Goal: Task Accomplishment & Management: Complete application form

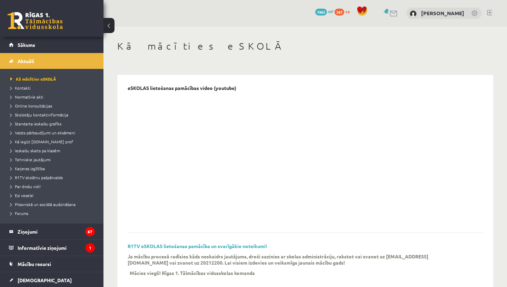
scroll to position [85, 0]
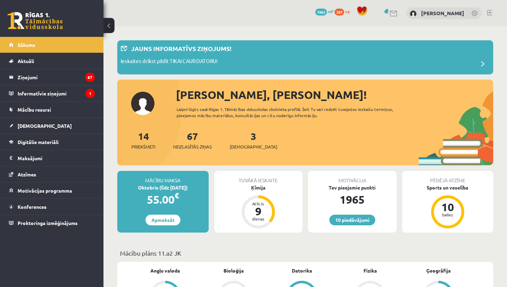
click at [490, 13] on link at bounding box center [489, 13] width 5 height 6
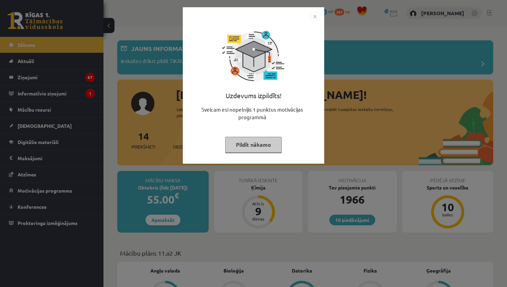
click at [244, 142] on button "Pildīt nākamo" at bounding box center [253, 145] width 57 height 16
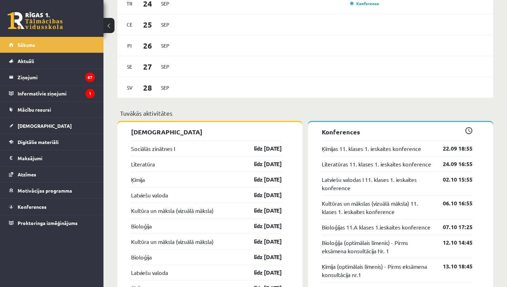
scroll to position [556, 0]
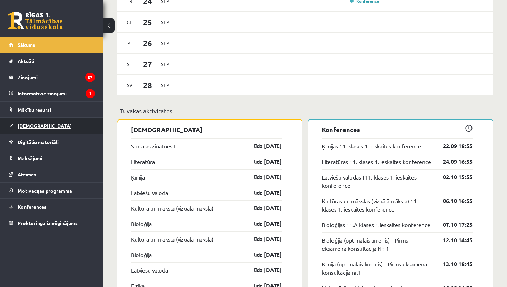
click at [24, 127] on span "[DEMOGRAPHIC_DATA]" at bounding box center [45, 126] width 54 height 6
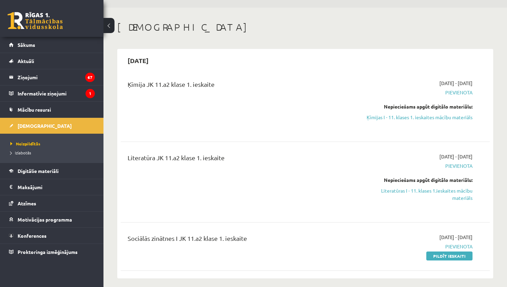
scroll to position [20, 0]
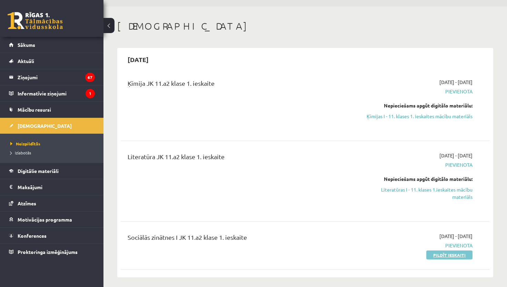
click at [434, 253] on link "Pildīt ieskaiti" at bounding box center [449, 255] width 46 height 9
click at [35, 91] on legend "Informatīvie ziņojumi 1" at bounding box center [56, 94] width 77 height 16
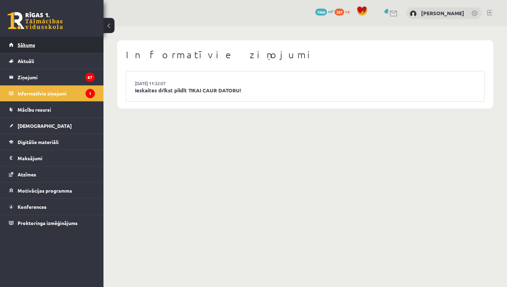
click at [28, 43] on span "Sākums" at bounding box center [27, 45] width 18 height 6
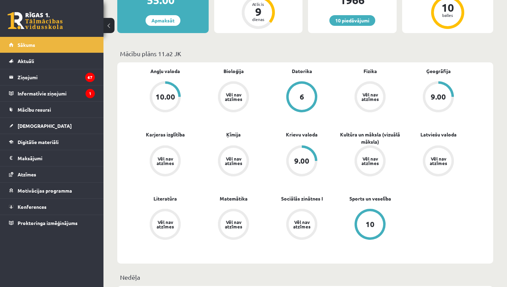
scroll to position [198, 0]
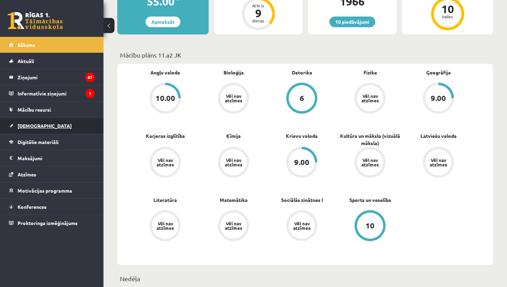
click at [33, 127] on span "[DEMOGRAPHIC_DATA]" at bounding box center [45, 126] width 54 height 6
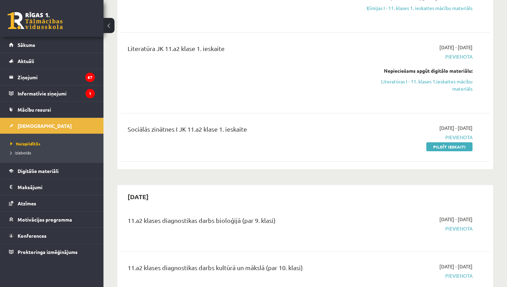
scroll to position [131, 0]
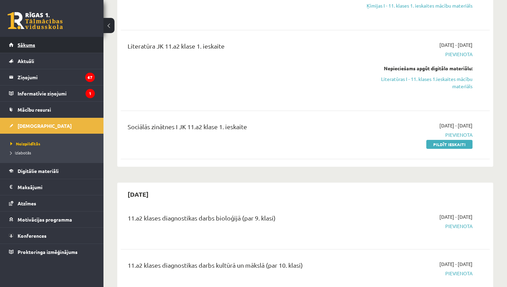
click at [30, 48] on link "Sākums" at bounding box center [52, 45] width 86 height 16
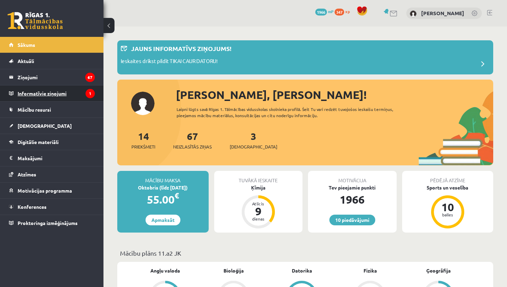
click at [34, 93] on legend "Informatīvie ziņojumi 1" at bounding box center [56, 94] width 77 height 16
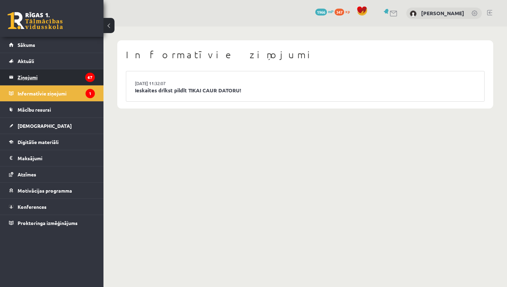
click at [28, 78] on legend "Ziņojumi 67" at bounding box center [56, 77] width 77 height 16
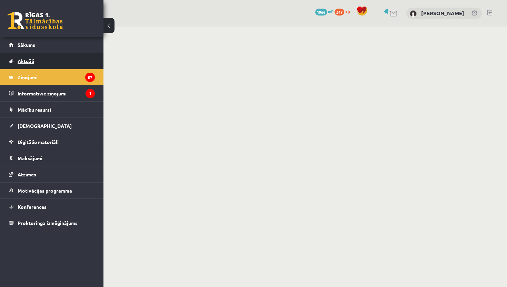
click at [27, 58] on link "Aktuāli" at bounding box center [52, 61] width 86 height 16
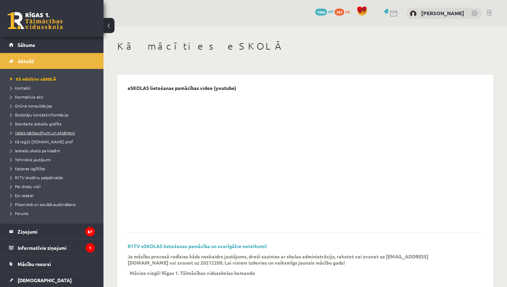
click at [39, 130] on span "Valsts pārbaudījumi un eksāmeni" at bounding box center [42, 133] width 65 height 6
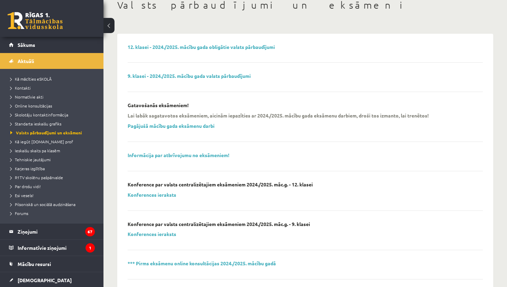
scroll to position [39, 0]
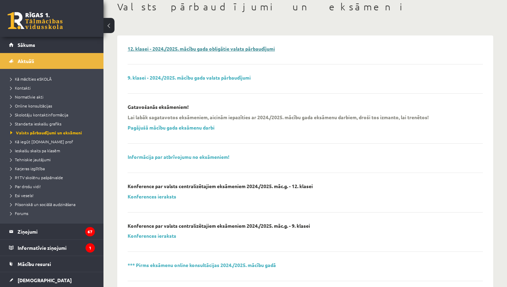
click at [211, 49] on link "12. klasei - 2024./2025. mācību gada obligātie valsts pārbaudījumi" at bounding box center [201, 49] width 147 height 6
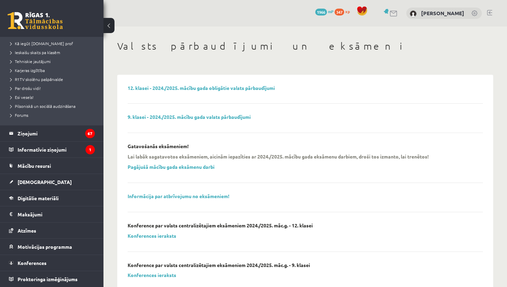
scroll to position [0, 0]
click at [36, 168] on span "Mācību resursi" at bounding box center [34, 166] width 33 height 6
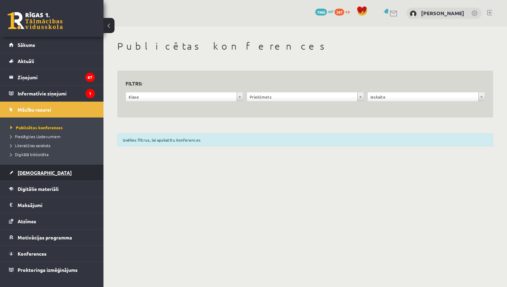
click at [32, 176] on link "[DEMOGRAPHIC_DATA]" at bounding box center [52, 173] width 86 height 16
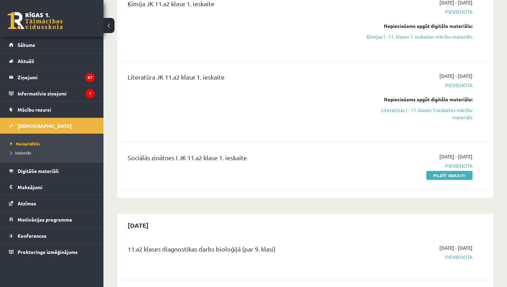
scroll to position [186, 0]
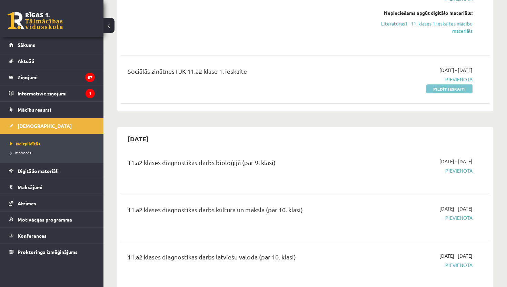
click at [433, 91] on link "Pildīt ieskaiti" at bounding box center [449, 89] width 46 height 9
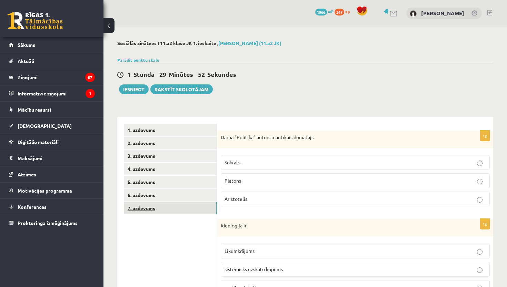
click at [171, 204] on link "7. uzdevums" at bounding box center [170, 208] width 93 height 13
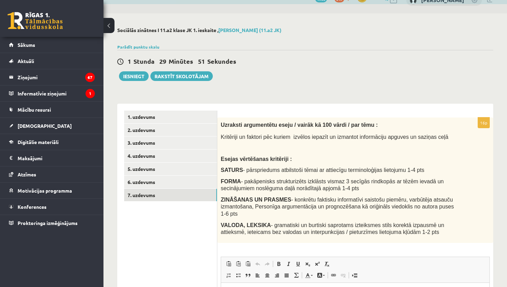
scroll to position [48, 0]
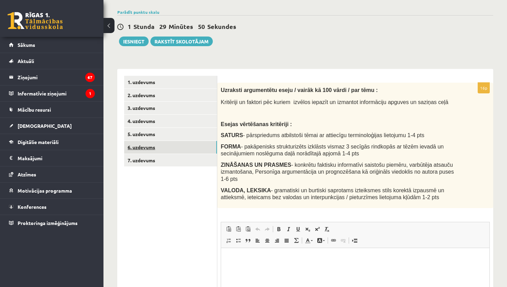
click at [178, 145] on link "6. uzdevums" at bounding box center [170, 147] width 93 height 13
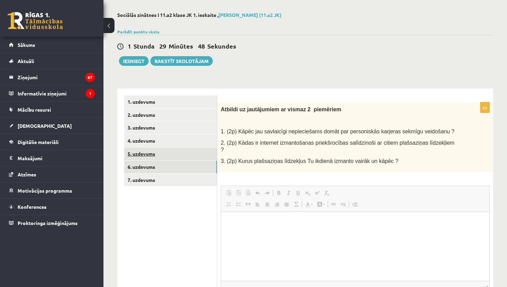
scroll to position [0, 0]
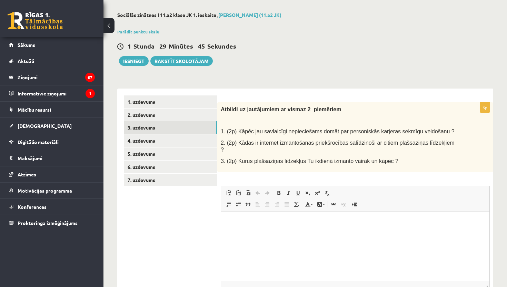
click at [149, 128] on link "3. uzdevums" at bounding box center [170, 127] width 93 height 13
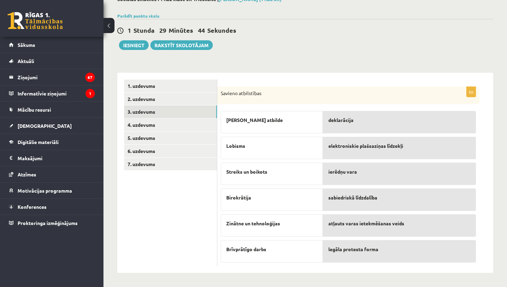
scroll to position [44, 0]
click at [172, 86] on link "1. uzdevums" at bounding box center [170, 86] width 93 height 13
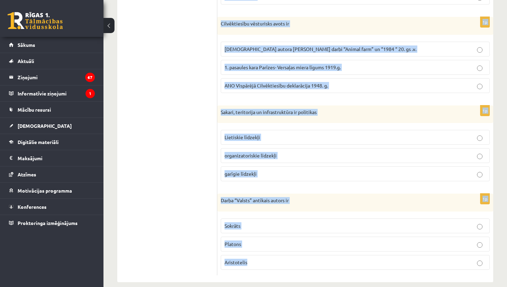
scroll to position [299, 0]
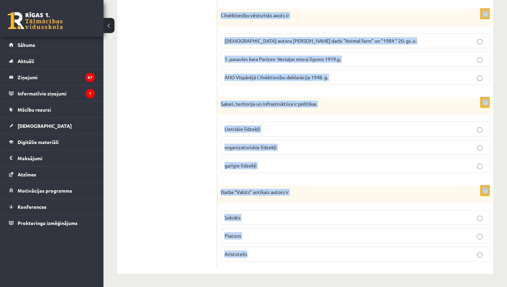
drag, startPoint x: 220, startPoint y: 138, endPoint x: 378, endPoint y: 258, distance: 198.9
click at [378, 258] on form "1p Darba “Politika” autors ir antīkais domātājs Sokrāts [PERSON_NAME] 1p Ideolo…" at bounding box center [355, 46] width 262 height 443
copy form "Darba “Politika” autors ir antīkais domātājs Sokrāts [PERSON_NAME] 1p Ideoloģij…"
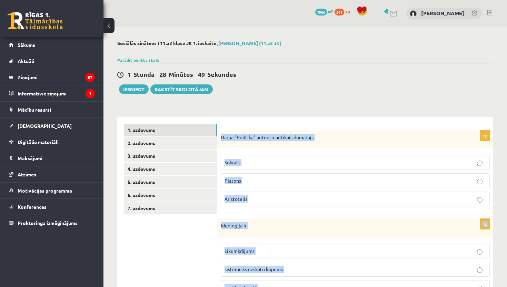
scroll to position [0, 0]
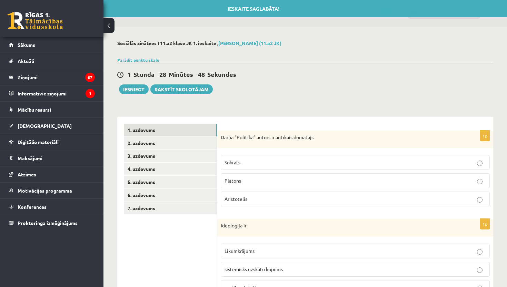
click at [248, 196] on p "Aristotelis" at bounding box center [355, 199] width 261 height 7
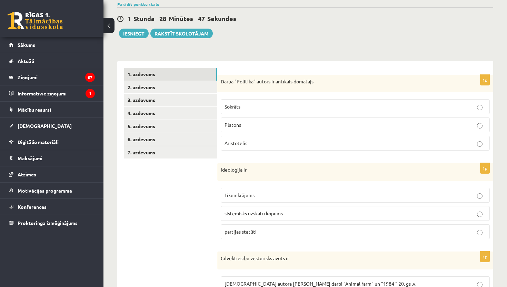
scroll to position [79, 0]
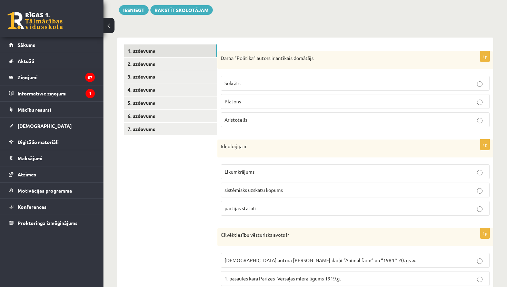
click at [252, 188] on span "sistēmisks uzskatu kopums" at bounding box center [254, 190] width 58 height 6
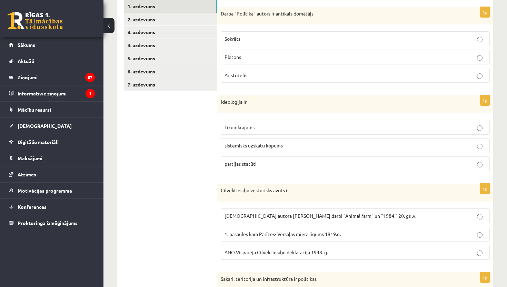
scroll to position [155, 0]
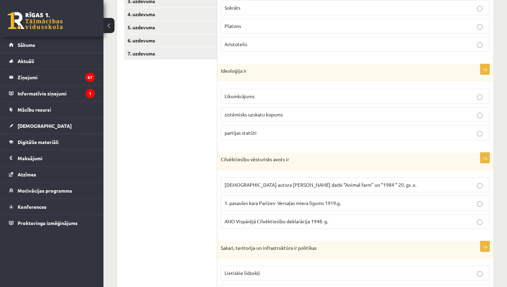
click at [250, 225] on label "ANO Vispārējā Cilvēktiesību deklarācija 1948. g." at bounding box center [355, 221] width 269 height 15
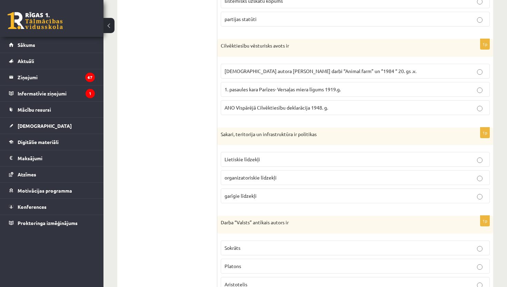
scroll to position [270, 0]
click at [245, 161] on p "Lietiskie līdzekļi" at bounding box center [355, 158] width 261 height 7
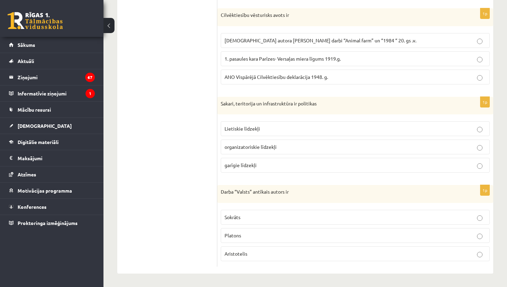
scroll to position [299, 0]
click at [281, 234] on p "Platons" at bounding box center [355, 236] width 261 height 7
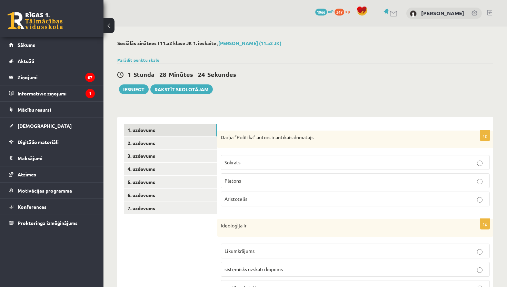
scroll to position [0, 0]
click at [176, 143] on link "2. uzdevums" at bounding box center [170, 143] width 93 height 13
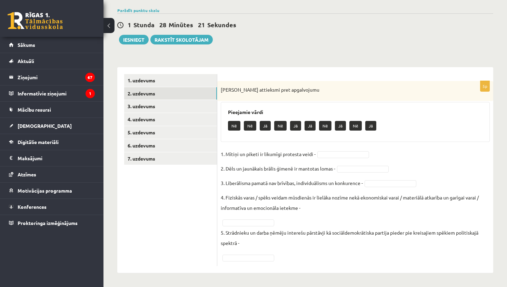
scroll to position [49, 0]
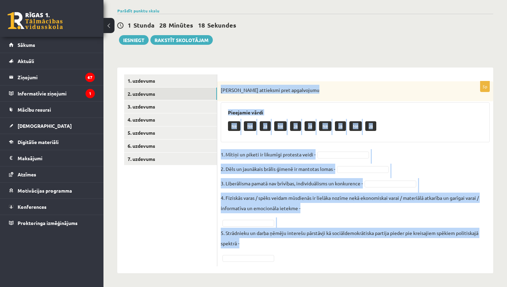
drag, startPoint x: 220, startPoint y: 90, endPoint x: 382, endPoint y: 265, distance: 238.3
click at [382, 265] on div "5p Izsaki attieksmi pret apgalvojumu Pieejamie vārdi Nē Nē Jā Nē Jā Jā Nē Jā Nē…" at bounding box center [355, 173] width 276 height 185
copy div "[PERSON_NAME] attieksmi pret apgalvojumu Pieejamie vārdi Nē Nē Jā Nē Jā Jā Nē J…"
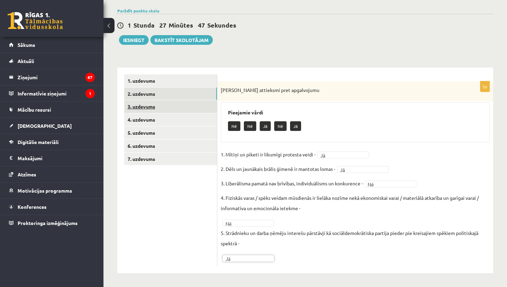
click at [169, 109] on link "3. uzdevums" at bounding box center [170, 106] width 93 height 13
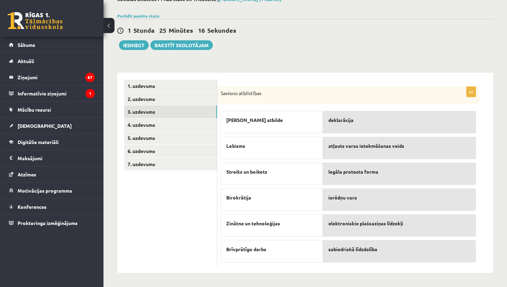
scroll to position [44, 0]
click at [174, 122] on link "4. uzdevums" at bounding box center [170, 125] width 93 height 13
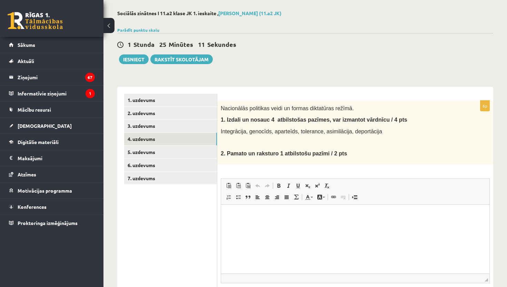
scroll to position [32, 0]
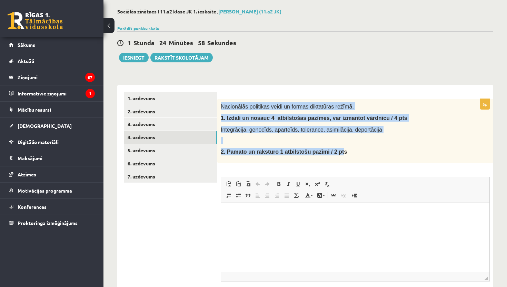
drag, startPoint x: 220, startPoint y: 105, endPoint x: 346, endPoint y: 154, distance: 134.8
click at [346, 154] on div "Nacionālās politikas veidi un formas diktatūras režīmā. 1. I zdali un nosauc 4 …" at bounding box center [355, 131] width 276 height 64
copy div "Nacionālās politikas veidi un formas diktatūras režīmā. 1. I zdali un nosauc 4 …"
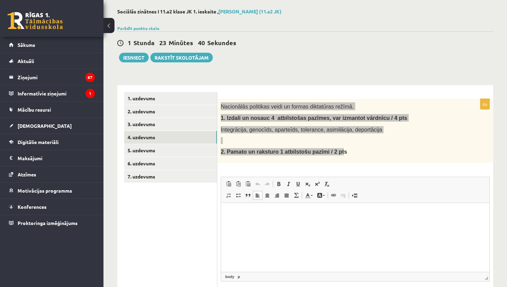
click at [313, 223] on html at bounding box center [355, 213] width 268 height 21
click at [239, 193] on span at bounding box center [239, 196] width 6 height 6
click at [238, 193] on span at bounding box center [239, 196] width 6 height 6
click at [239, 195] on span at bounding box center [239, 196] width 6 height 6
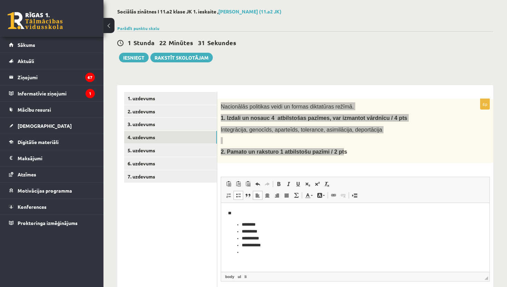
click at [241, 196] on span at bounding box center [239, 196] width 6 height 6
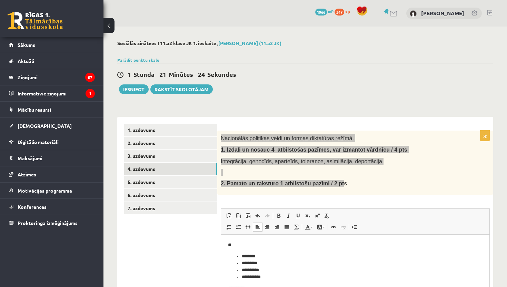
scroll to position [0, 0]
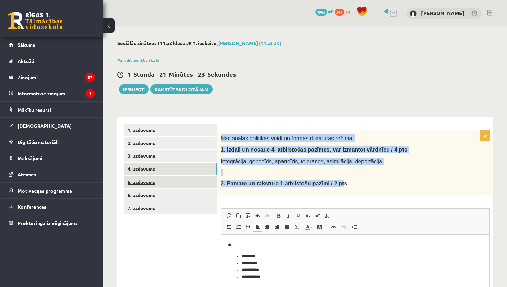
click at [164, 185] on link "5. uzdevums" at bounding box center [170, 182] width 93 height 13
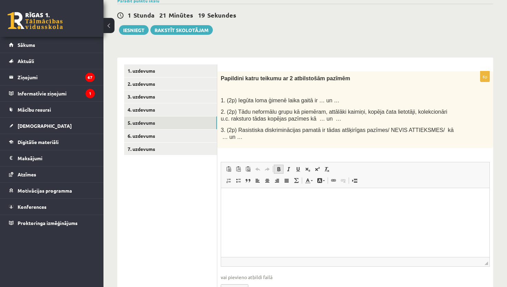
scroll to position [75, 0]
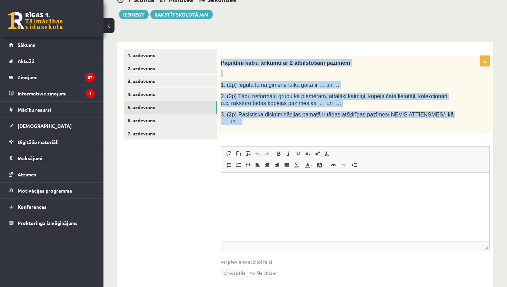
drag, startPoint x: 221, startPoint y: 61, endPoint x: 304, endPoint y: 121, distance: 102.5
click at [304, 121] on div "Papildini katru teikumu ar 2 atbilstošām pazīmēm 1. (2p) Iegūta loma ģimenē lai…" at bounding box center [355, 94] width 276 height 77
copy div "Papildini katru teikumu ar 2 atbilstošām pazīmēm 1. (2p) Iegūta loma ģimenē lai…"
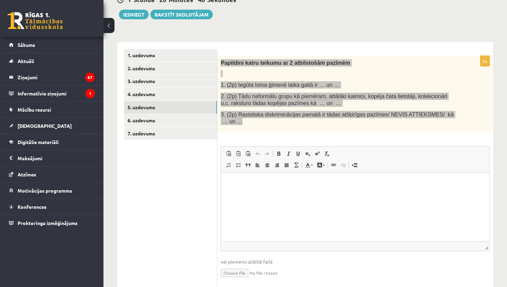
click at [276, 194] on html at bounding box center [355, 182] width 268 height 21
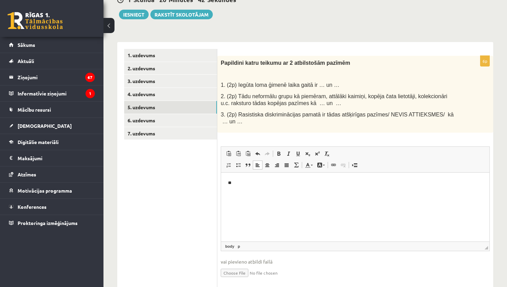
click at [251, 143] on div "6p Papildini katru teikumu ar 2 atbilstošām pazīmēm 1. (2p) Iegūta loma ģimenē …" at bounding box center [355, 173] width 276 height 234
drag, startPoint x: 239, startPoint y: 85, endPoint x: 318, endPoint y: 84, distance: 79.0
click at [318, 84] on span "1. (2p) Iegūta loma ģimenē laika gaitā ir … un …" at bounding box center [280, 85] width 119 height 6
copy span "Iegūta loma ģimenē laika gaitā ir"
click at [284, 184] on p "**" at bounding box center [355, 182] width 255 height 7
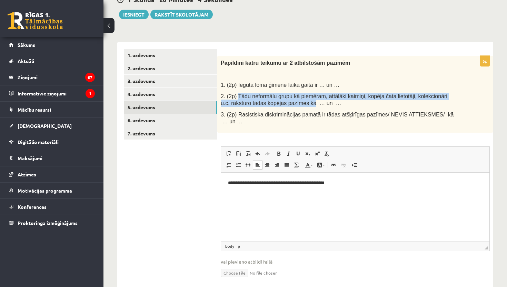
drag, startPoint x: 239, startPoint y: 95, endPoint x: 317, endPoint y: 104, distance: 78.4
click at [317, 104] on span "2. (2p) Tādu neformālu grupu kā piemēram, attālāki kaimiņi, kopēja čata lietotā…" at bounding box center [334, 99] width 227 height 13
copy span "Tādu neformālu grupu kā piemēram, attālāki kaimiņi, kopēja čata lietotāji, kole…"
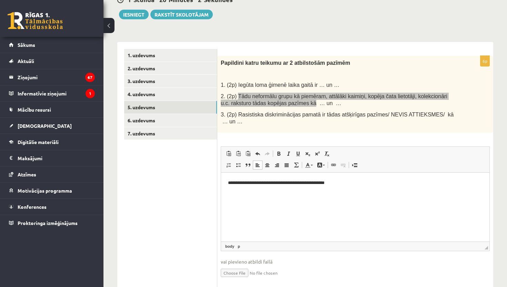
click at [341, 185] on p "**********" at bounding box center [355, 182] width 255 height 7
click at [275, 201] on p "**********" at bounding box center [355, 198] width 255 height 14
click at [294, 201] on p "**********" at bounding box center [355, 198] width 255 height 14
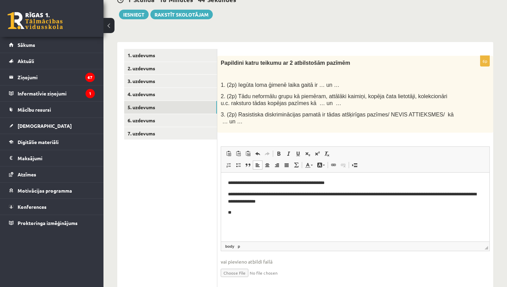
click at [259, 122] on p "3. (2p) Rasistiska diskriminācijas pamatā ir tādas atšķirīgas pazīmes/ NEVIS AT…" at bounding box center [338, 118] width 235 height 14
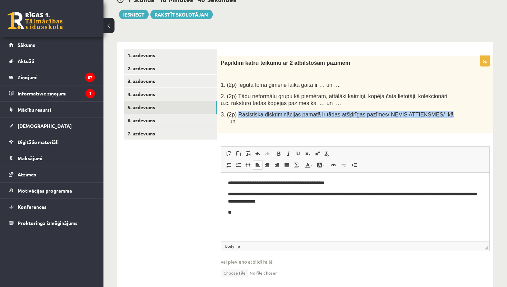
drag, startPoint x: 238, startPoint y: 112, endPoint x: 456, endPoint y: 112, distance: 218.4
click at [456, 112] on div "Papildini katru teikumu ar 2 atbilstošām pazīmēm 1. (2p) Iegūta loma ģimenē lai…" at bounding box center [355, 94] width 276 height 77
copy span "Rasistiska diskriminācijas pamatā ir tādas atšķirīgas pazīmes/ NEVIS ATTIEKSMES…"
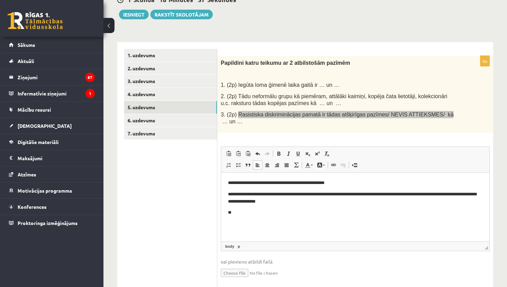
click at [260, 214] on p "**" at bounding box center [355, 212] width 255 height 7
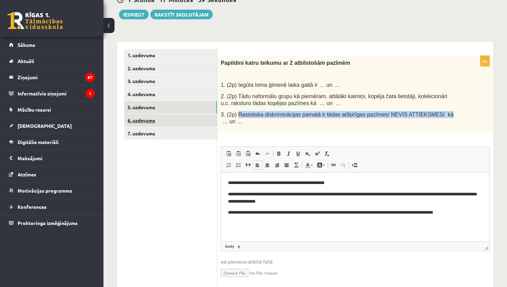
click at [185, 122] on link "6. uzdevums" at bounding box center [170, 120] width 93 height 13
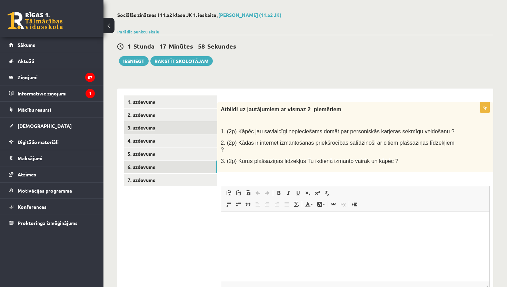
scroll to position [0, 0]
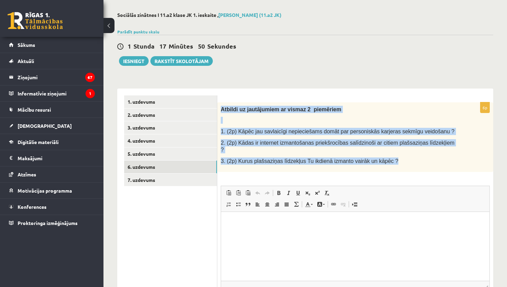
drag, startPoint x: 222, startPoint y: 110, endPoint x: 302, endPoint y: 175, distance: 103.5
click at [302, 172] on div "Atbildi uz jautājumiem ar vismaz 2 piemēriem 1. (2p) Kāpēc jau savlaicīgi nepie…" at bounding box center [355, 137] width 276 height 70
copy div "Atbildi uz jautājumiem ar vismaz 2 piemēriem 1. (2p) Kāpēc jau savlaicīgi nepie…"
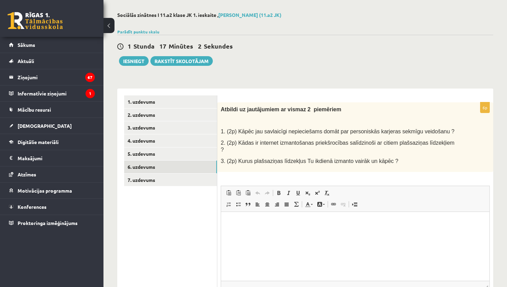
click at [323, 184] on div "6p Atbildi uz jautājumiem ar vismaz 2 piemēriem 1. (2p) Kāpēc jau savlaicīgi ne…" at bounding box center [355, 215] width 276 height 227
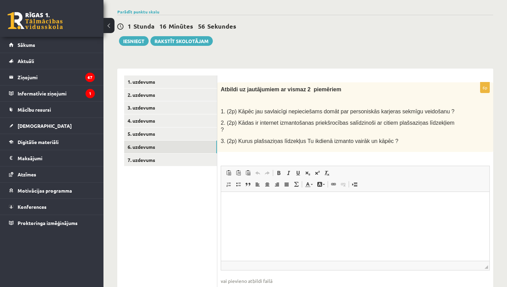
scroll to position [49, 0]
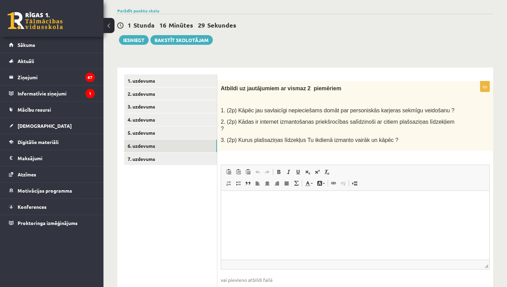
click at [281, 205] on html at bounding box center [355, 201] width 268 height 21
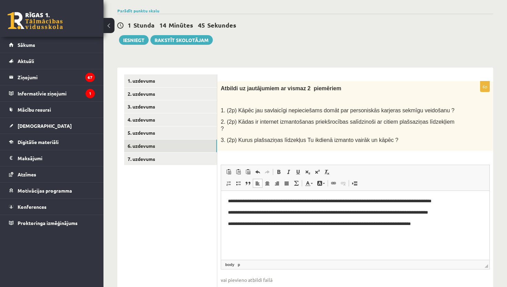
click at [338, 225] on p "**********" at bounding box center [355, 224] width 255 height 7
click at [477, 224] on p "**********" at bounding box center [355, 224] width 255 height 7
click at [387, 224] on p "**********" at bounding box center [355, 228] width 255 height 14
click at [428, 224] on p "**********" at bounding box center [355, 228] width 255 height 14
click at [250, 232] on p "**********" at bounding box center [355, 228] width 255 height 14
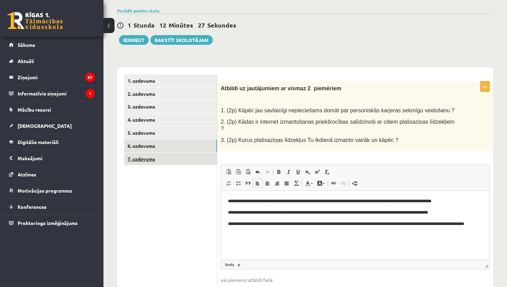
click at [165, 161] on link "7. uzdevums" at bounding box center [170, 159] width 93 height 13
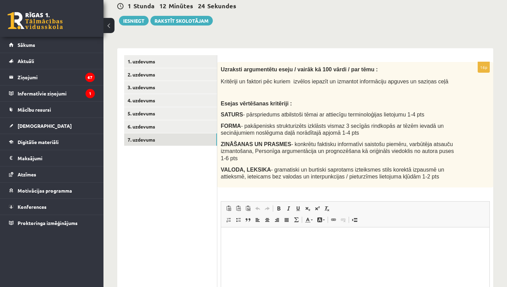
scroll to position [73, 0]
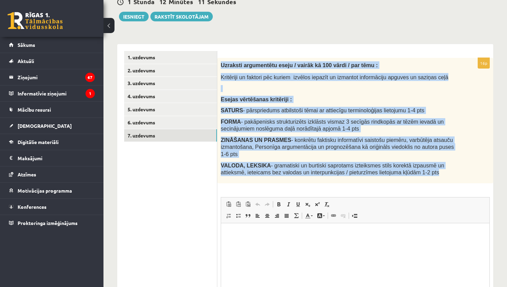
drag, startPoint x: 221, startPoint y: 64, endPoint x: 411, endPoint y: 175, distance: 219.5
click at [411, 175] on div "Uzraksti argumentētu eseju / vairāk kā 100 vārdi / par tēmu : Kritēriji un fakt…" at bounding box center [355, 121] width 276 height 126
copy div "Uzraksti argumentētu eseju / vairāk kā 100 vārdi / par tēmu : Kritēriji un fakt…"
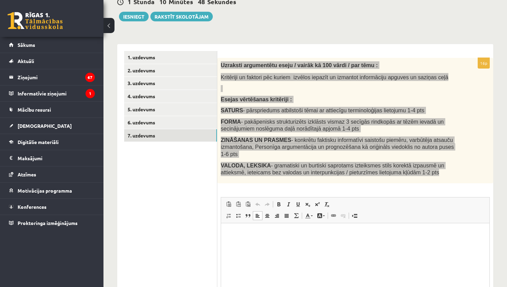
click at [291, 244] on html at bounding box center [355, 233] width 268 height 21
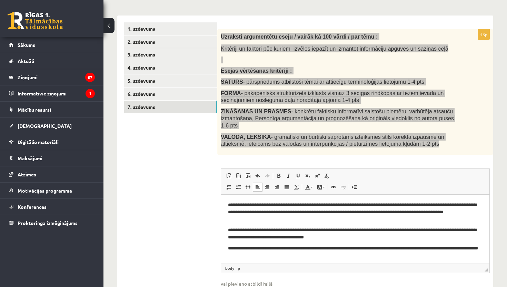
scroll to position [101, 0]
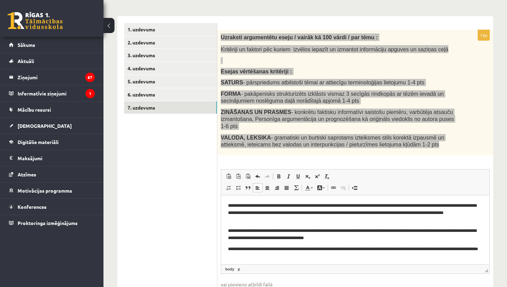
click at [287, 230] on p "**********" at bounding box center [355, 234] width 255 height 14
click at [289, 231] on p "**********" at bounding box center [355, 234] width 255 height 14
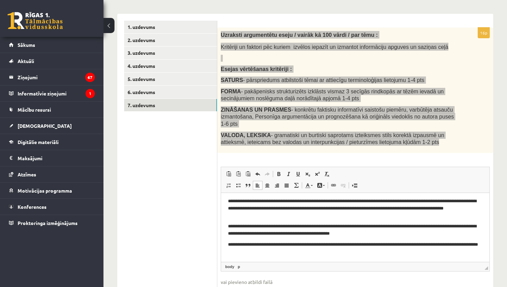
scroll to position [2, 0]
click at [346, 233] on p "**********" at bounding box center [355, 230] width 255 height 14
click at [380, 234] on p "**********" at bounding box center [355, 230] width 255 height 14
click at [370, 234] on p "**********" at bounding box center [355, 230] width 255 height 14
click at [368, 232] on p "**********" at bounding box center [355, 230] width 255 height 14
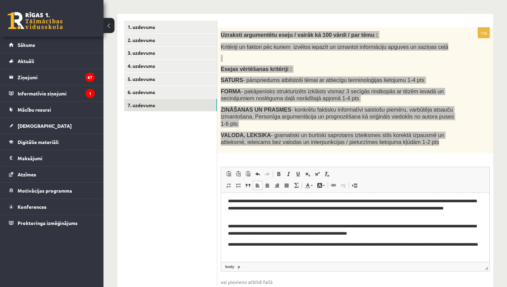
click at [407, 234] on p "**********" at bounding box center [355, 230] width 255 height 14
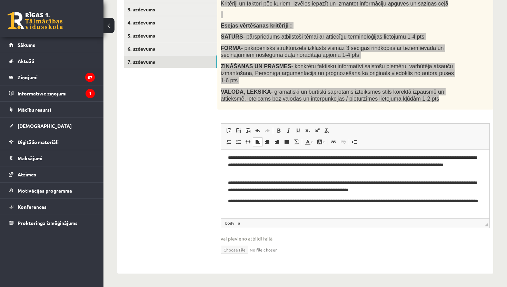
scroll to position [145, 0]
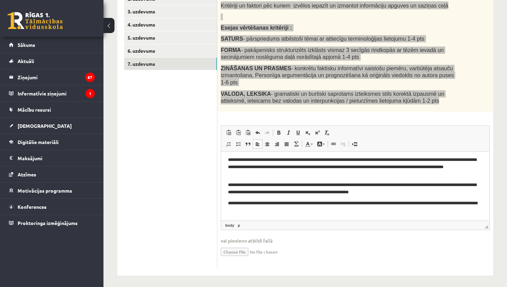
click at [263, 211] on p "**********" at bounding box center [355, 207] width 255 height 14
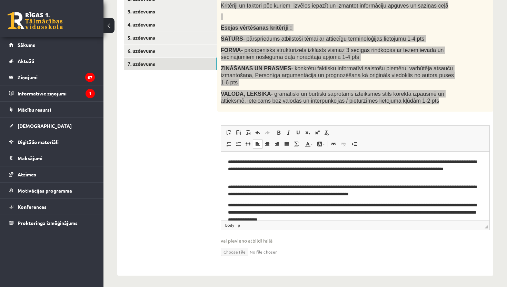
click at [277, 194] on p "**********" at bounding box center [355, 191] width 255 height 14
click at [465, 186] on p "**********" at bounding box center [355, 191] width 255 height 14
click at [463, 188] on p "**********" at bounding box center [355, 191] width 255 height 14
click at [473, 187] on p "**********" at bounding box center [355, 191] width 255 height 14
click at [455, 197] on body "**********" at bounding box center [355, 190] width 255 height 64
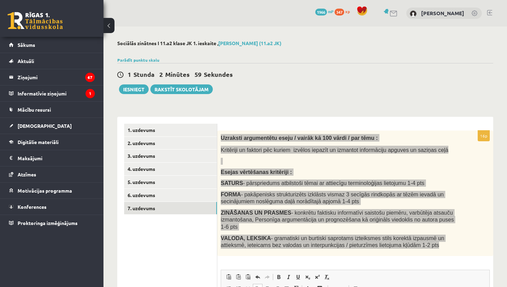
scroll to position [0, 0]
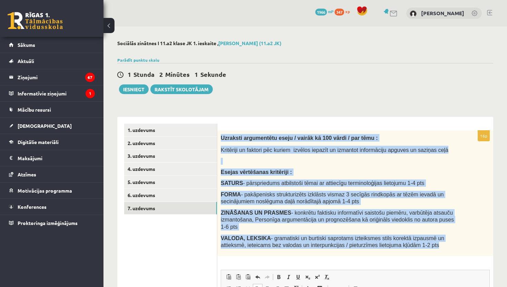
click at [293, 150] on span "Kritēriji un faktori pēc kuriem izvēlos iepazīt un izmantot informāciju apguves…" at bounding box center [335, 150] width 228 height 6
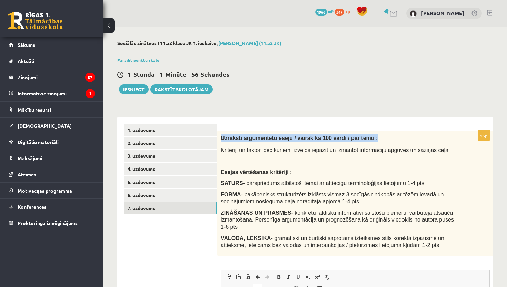
drag, startPoint x: 222, startPoint y: 138, endPoint x: 382, endPoint y: 136, distance: 159.7
click at [382, 136] on p "Uzraksti argumentētu eseju / vairāk kā 100 vārdi / par tēmu :" at bounding box center [338, 138] width 235 height 8
copy span "Uzraksti argumentētu eseju / vairāk kā 100 vārdi / par tēmu :"
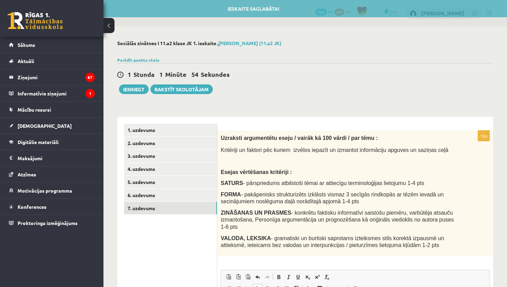
click at [392, 137] on p "Uzraksti argumentētu eseju / vairāk kā 100 vārdi / par tēmu :" at bounding box center [338, 138] width 235 height 8
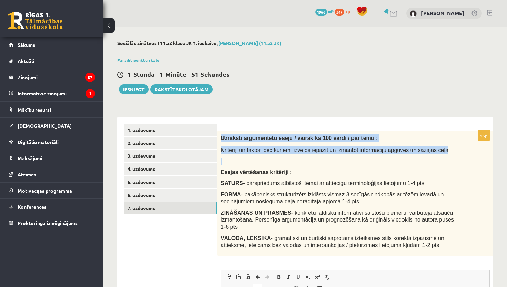
drag, startPoint x: 221, startPoint y: 136, endPoint x: 362, endPoint y: 158, distance: 142.4
click at [362, 158] on div "Uzraksti argumentētu eseju / vairāk kā 100 vārdi / par tēmu : Kritēriji un fakt…" at bounding box center [355, 194] width 276 height 126
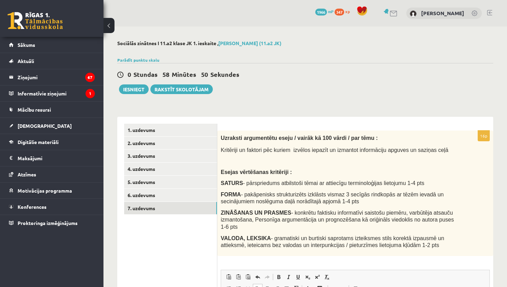
click at [451, 166] on div "Uzraksti argumentētu eseju / vairāk kā 100 vārdi / par tēmu : Kritēriji un fakt…" at bounding box center [355, 194] width 276 height 126
click at [134, 86] on button "Iesniegt" at bounding box center [134, 90] width 30 height 10
